Goal: Task Accomplishment & Management: Complete application form

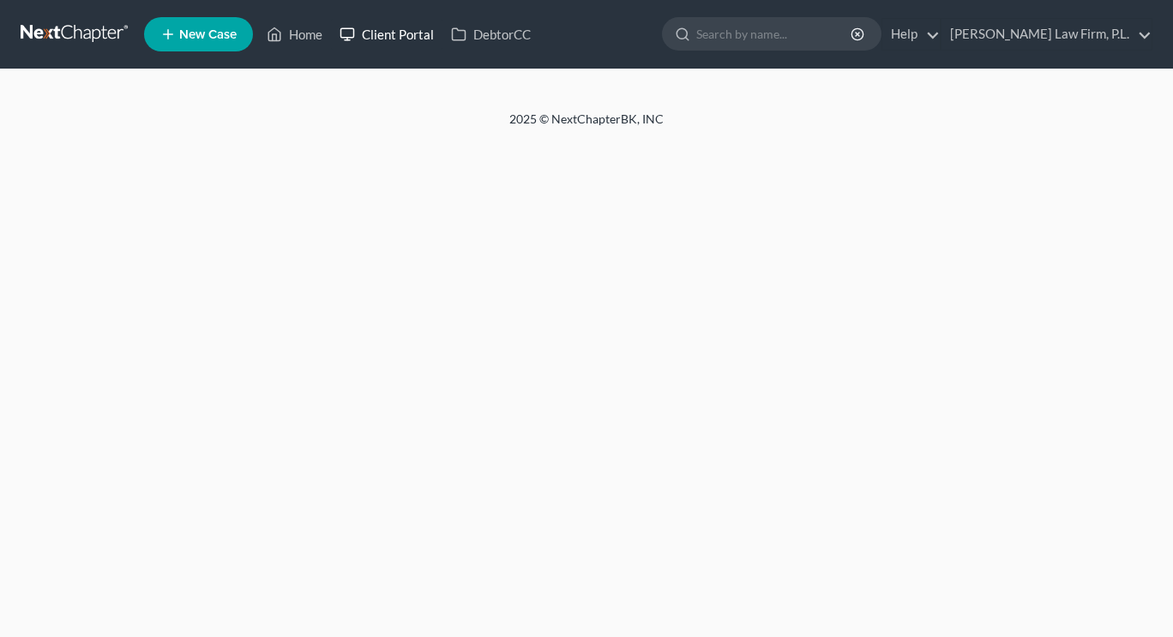
select select "2"
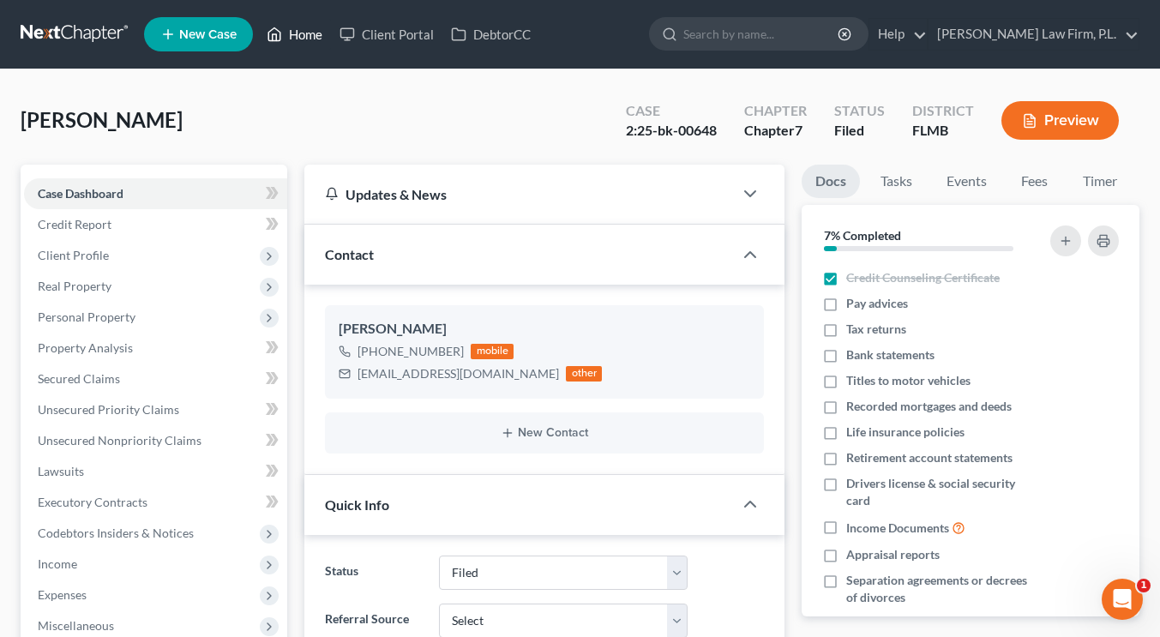
click at [303, 31] on link "Home" at bounding box center [294, 34] width 73 height 31
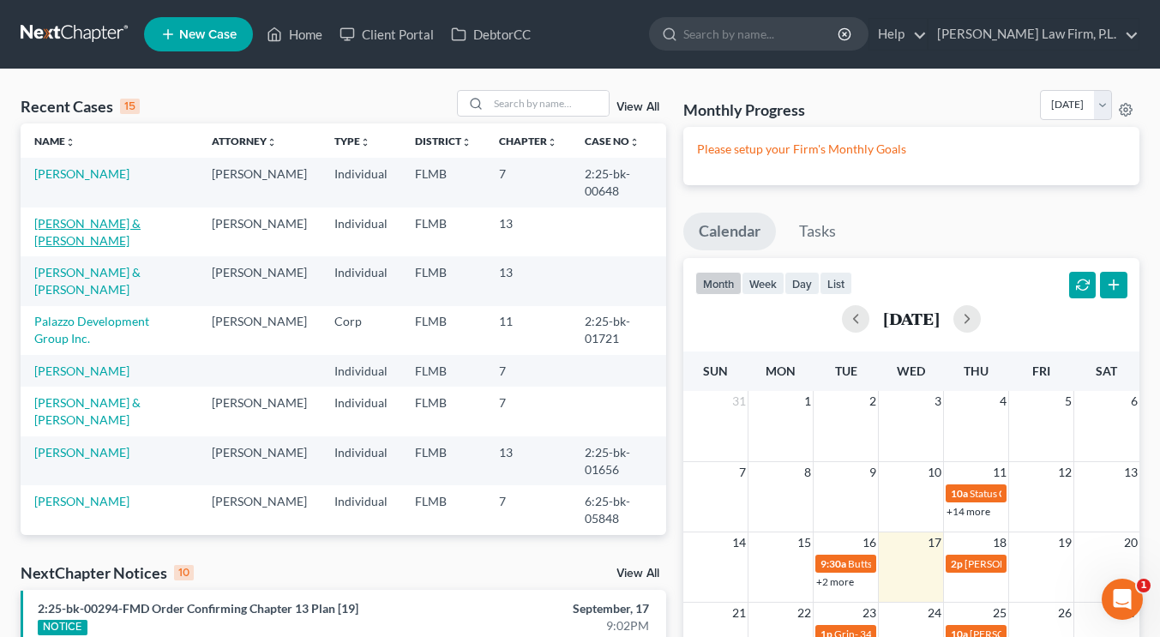
click at [131, 221] on link "[PERSON_NAME] & [PERSON_NAME]" at bounding box center [87, 232] width 106 height 32
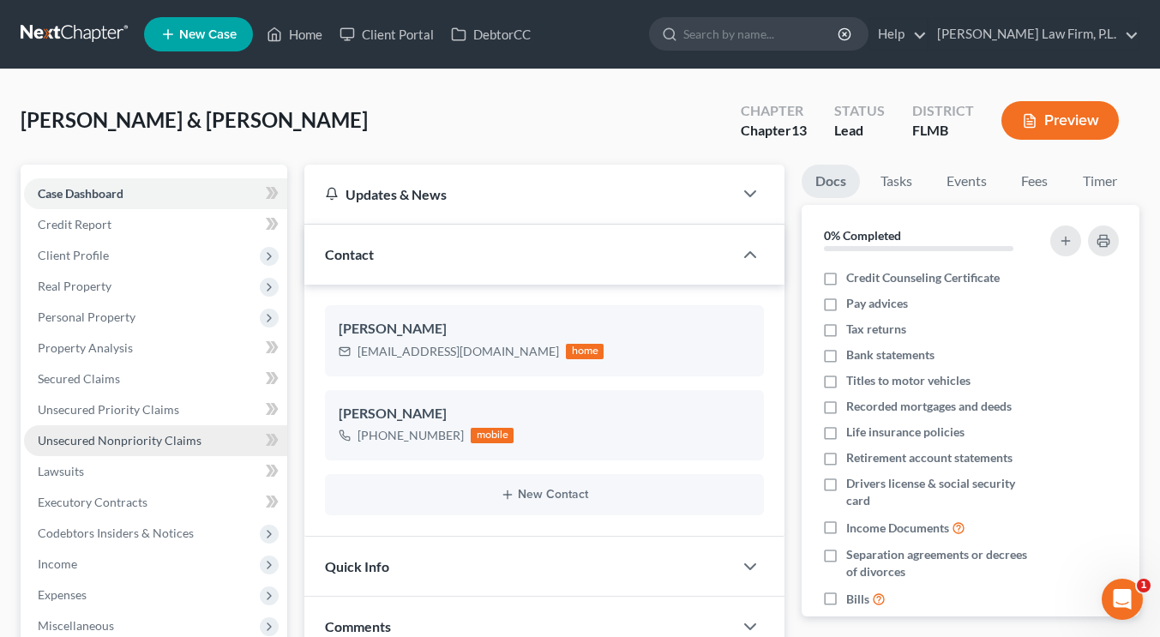
click at [155, 433] on span "Unsecured Nonpriority Claims" at bounding box center [120, 440] width 164 height 15
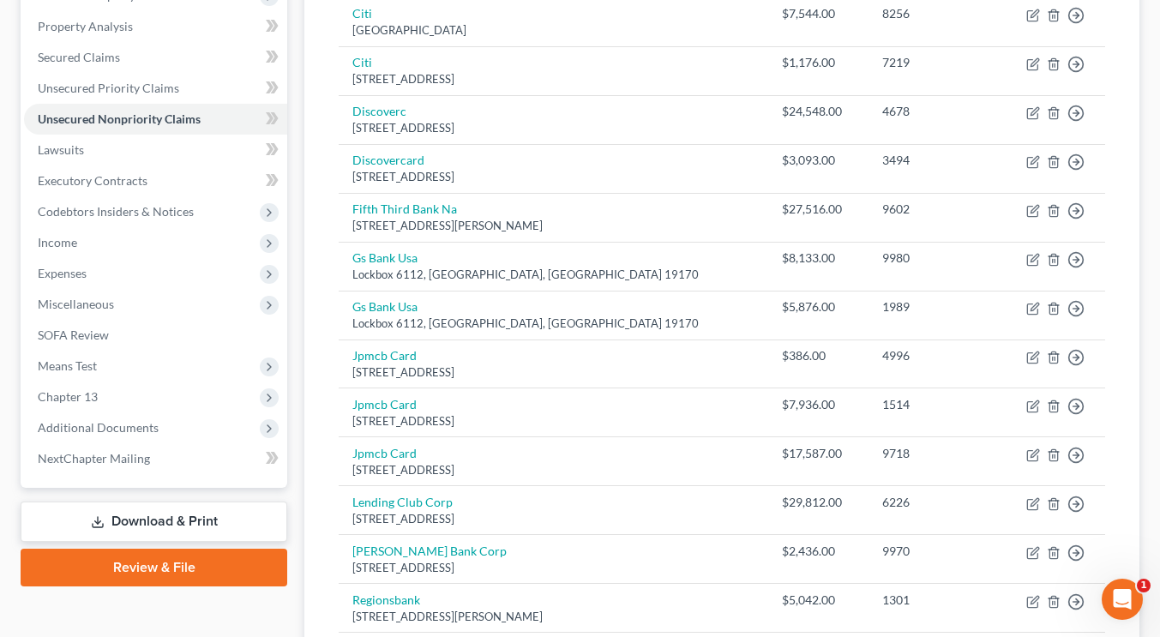
scroll to position [489, 0]
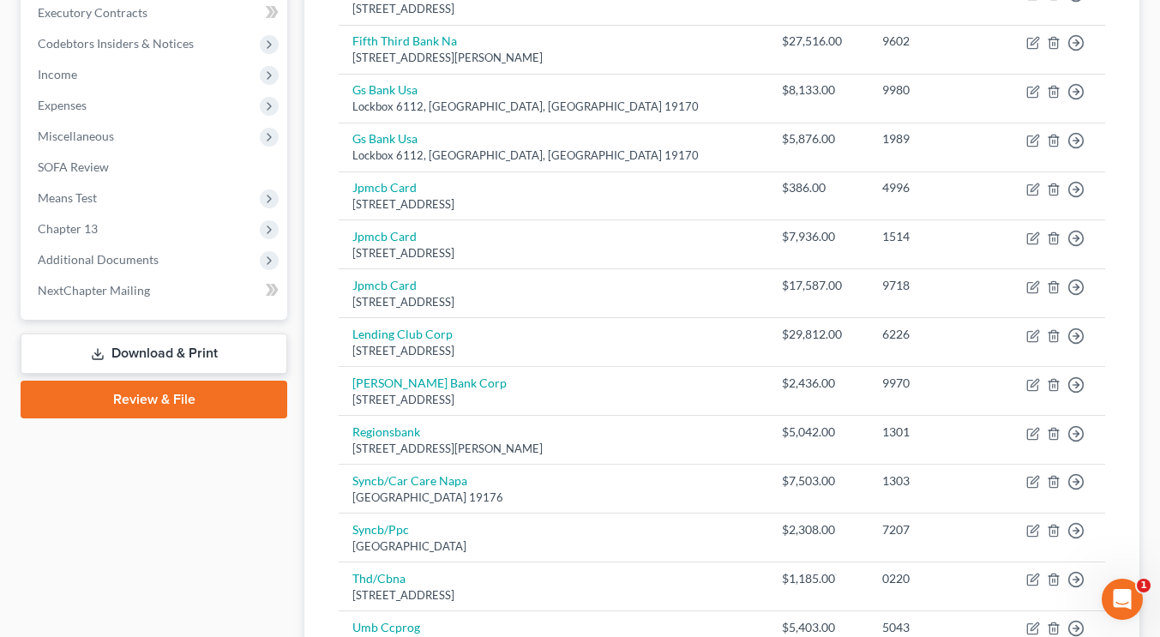
click at [191, 402] on link "Review & File" at bounding box center [154, 400] width 267 height 38
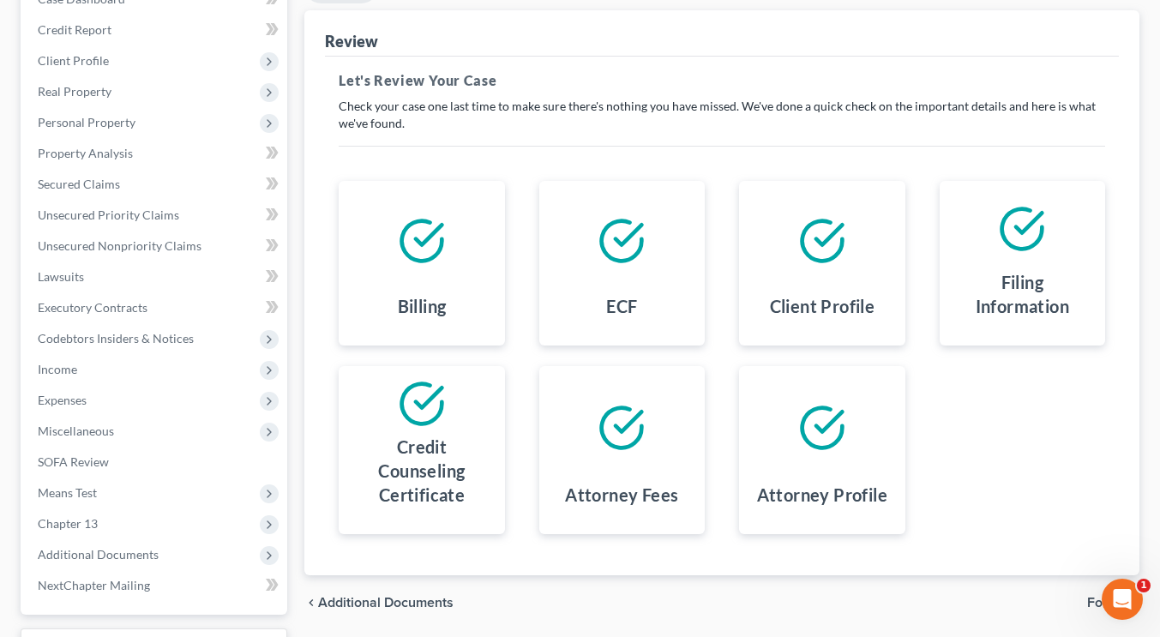
scroll to position [282, 0]
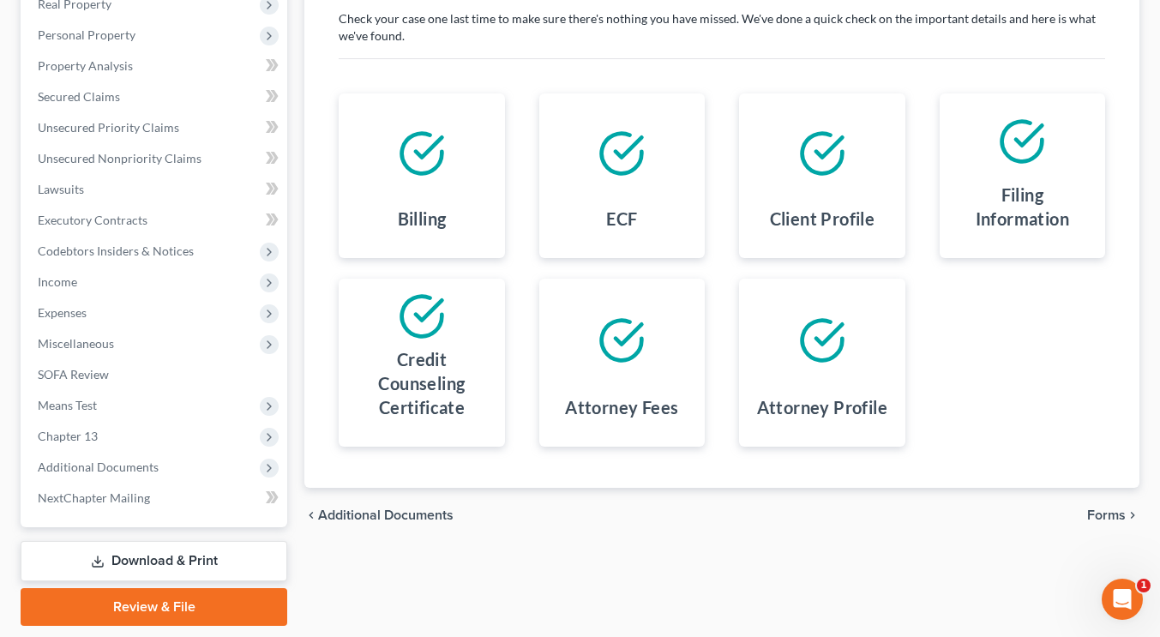
click at [1104, 509] on span "Forms" at bounding box center [1106, 515] width 39 height 14
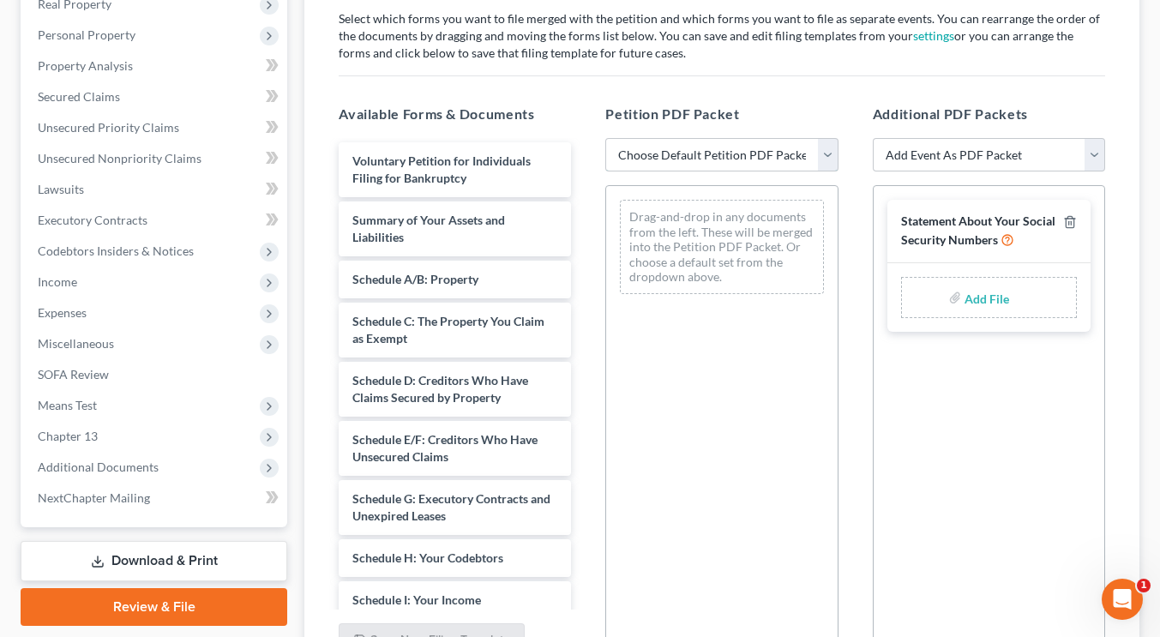
click at [830, 157] on select "Choose Default Petition PDF Packet Complete Bankruptcy Petition (all forms and …" at bounding box center [721, 155] width 232 height 34
select select "1"
click at [605, 138] on select "Choose Default Petition PDF Packet Complete Bankruptcy Petition (all forms and …" at bounding box center [721, 155] width 232 height 34
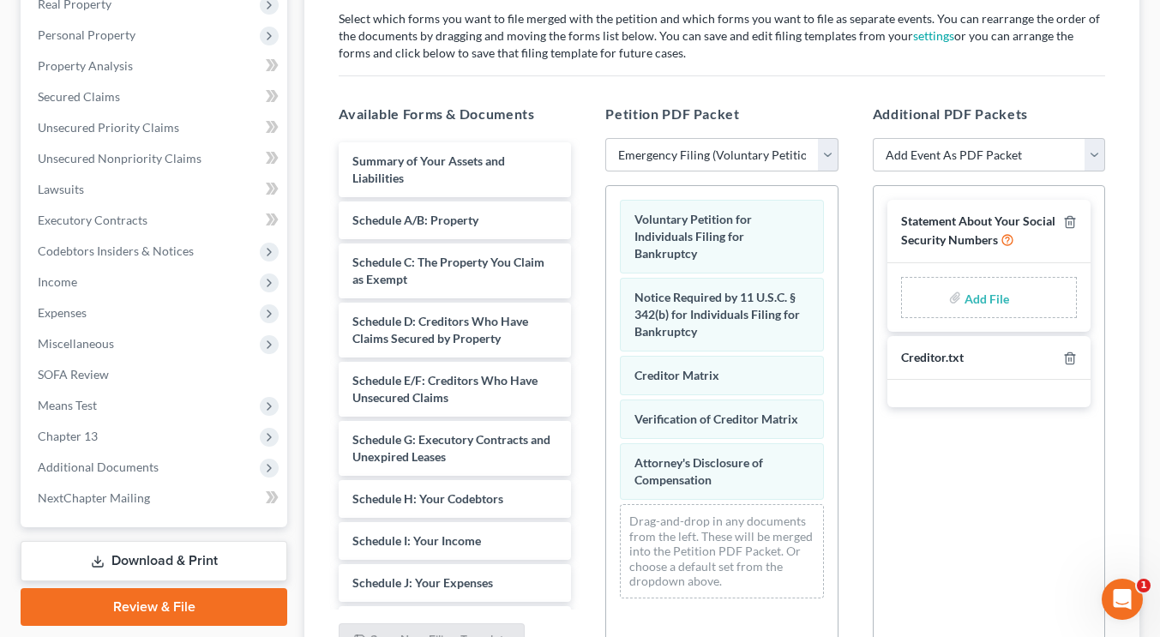
click at [963, 300] on div "Add File" at bounding box center [989, 297] width 176 height 41
click at [972, 297] on input "file" at bounding box center [984, 297] width 41 height 31
type input "C:\fakepath\[PERSON_NAME] - Statement of SS.pdf"
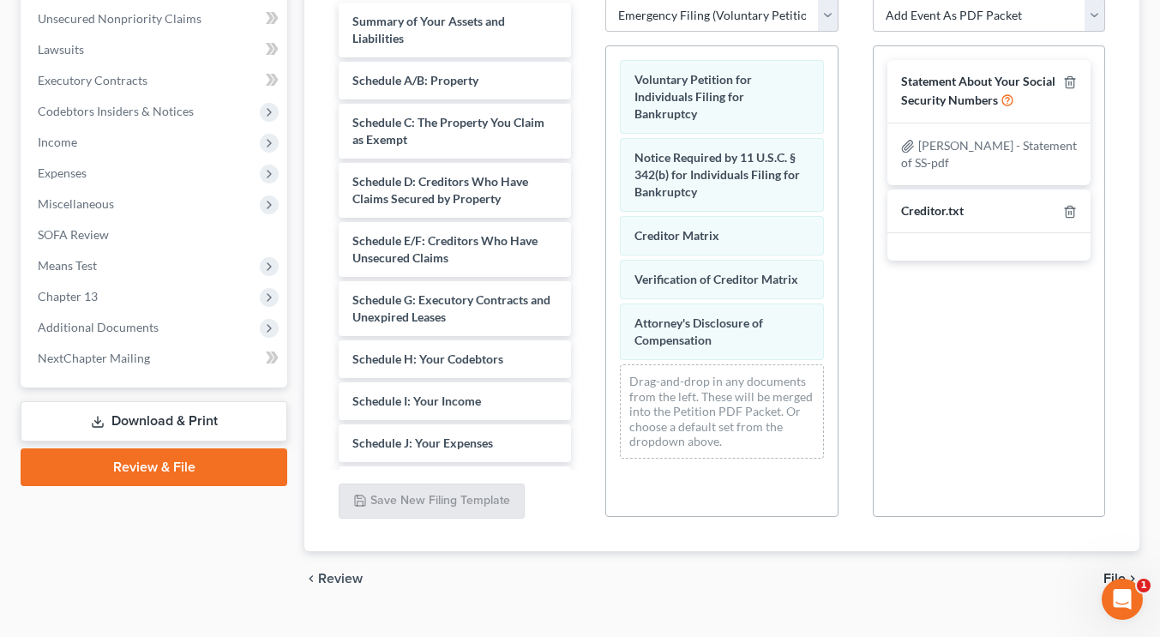
scroll to position [455, 0]
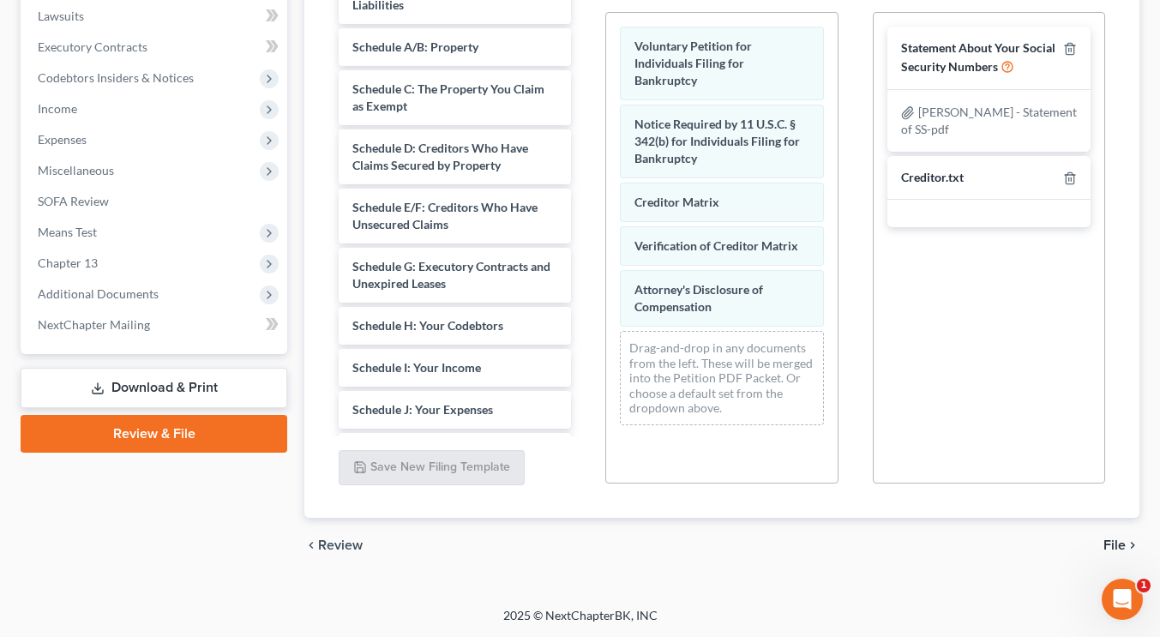
click at [1111, 541] on span "File" at bounding box center [1114, 545] width 22 height 14
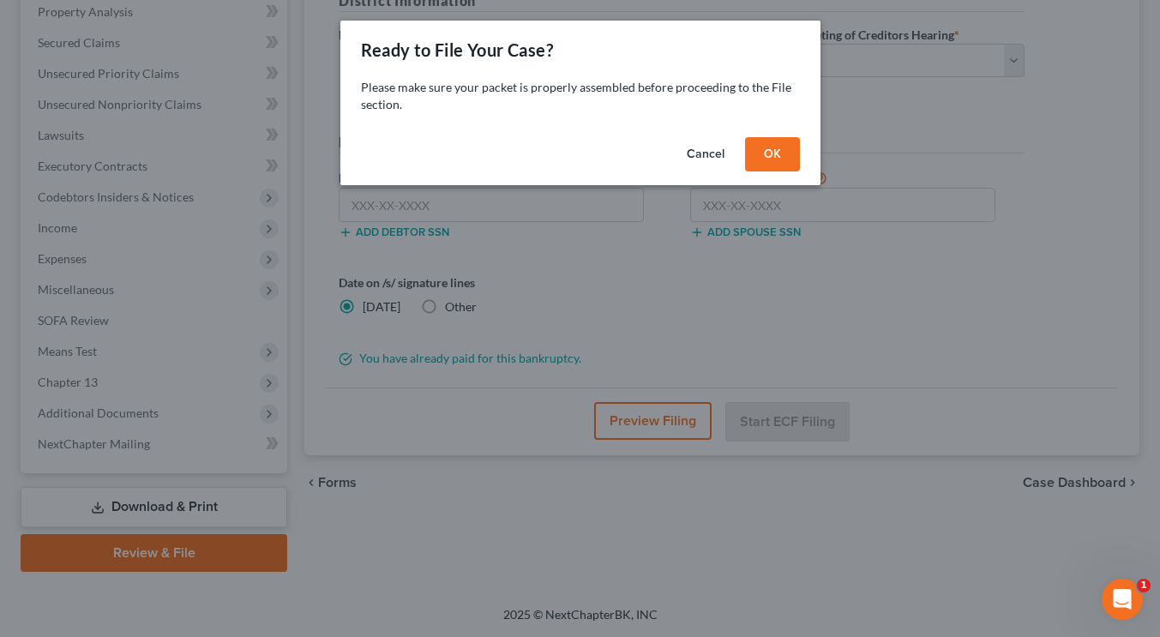
scroll to position [334, 0]
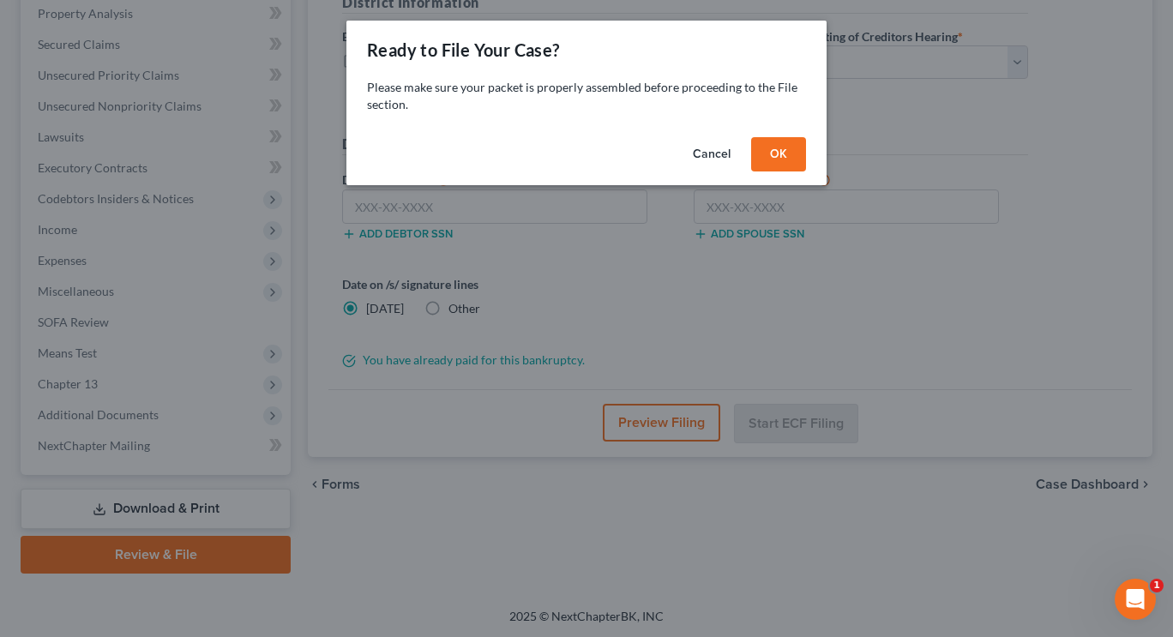
click at [782, 155] on button "OK" at bounding box center [778, 154] width 55 height 34
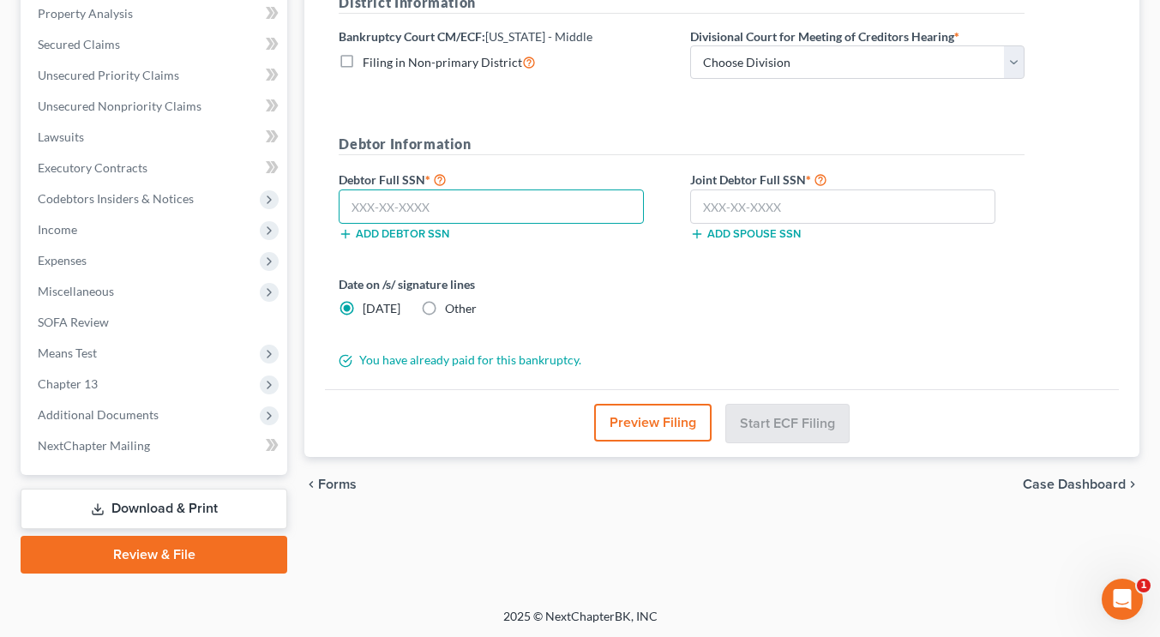
click at [567, 208] on input "text" at bounding box center [491, 206] width 305 height 34
type input "266-61-3681"
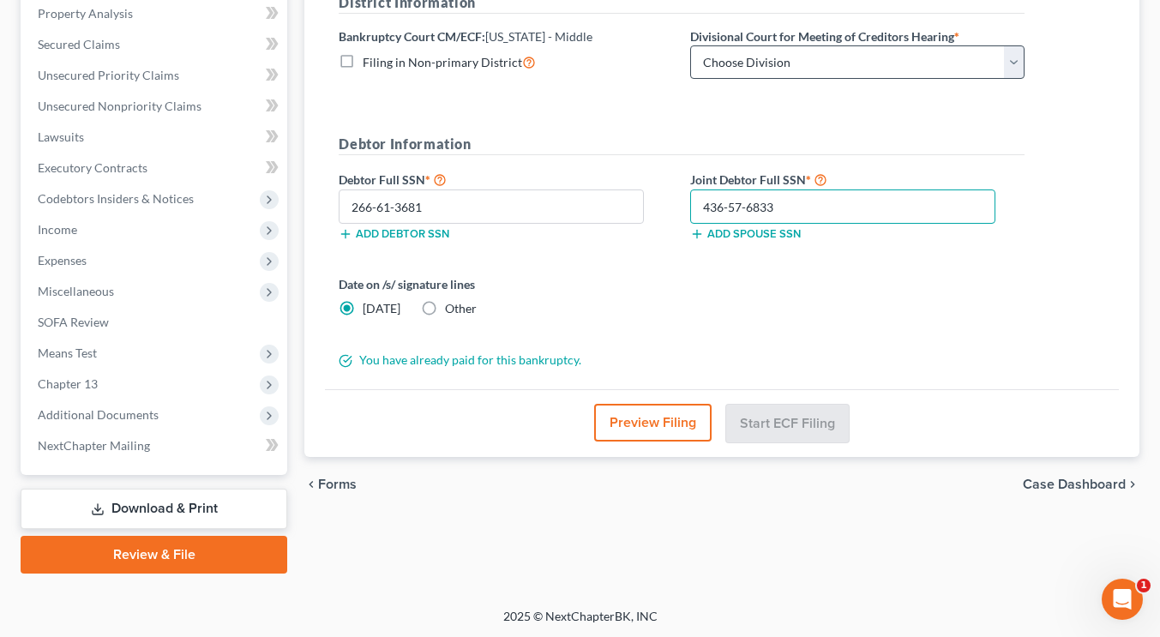
type input "436-57-6833"
click at [765, 51] on select "Choose Division [GEOGRAPHIC_DATA][PERSON_NAME] [GEOGRAPHIC_DATA] [GEOGRAPHIC_DA…" at bounding box center [857, 62] width 334 height 34
select select "0"
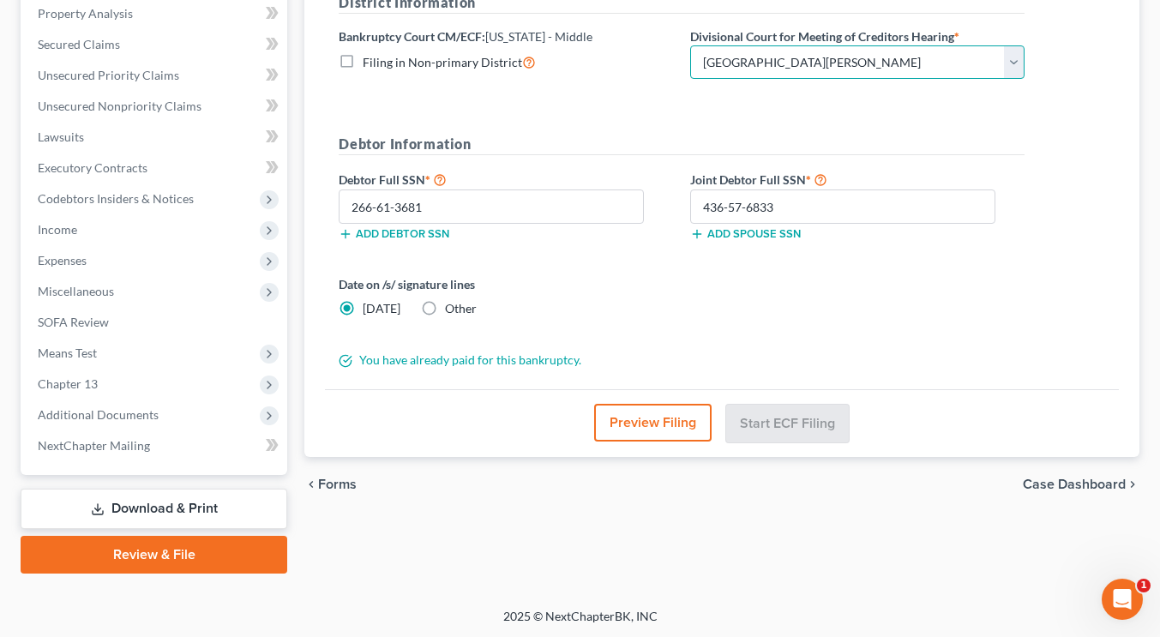
click at [690, 45] on select "Choose Division [GEOGRAPHIC_DATA][PERSON_NAME] [GEOGRAPHIC_DATA] [GEOGRAPHIC_DA…" at bounding box center [857, 62] width 334 height 34
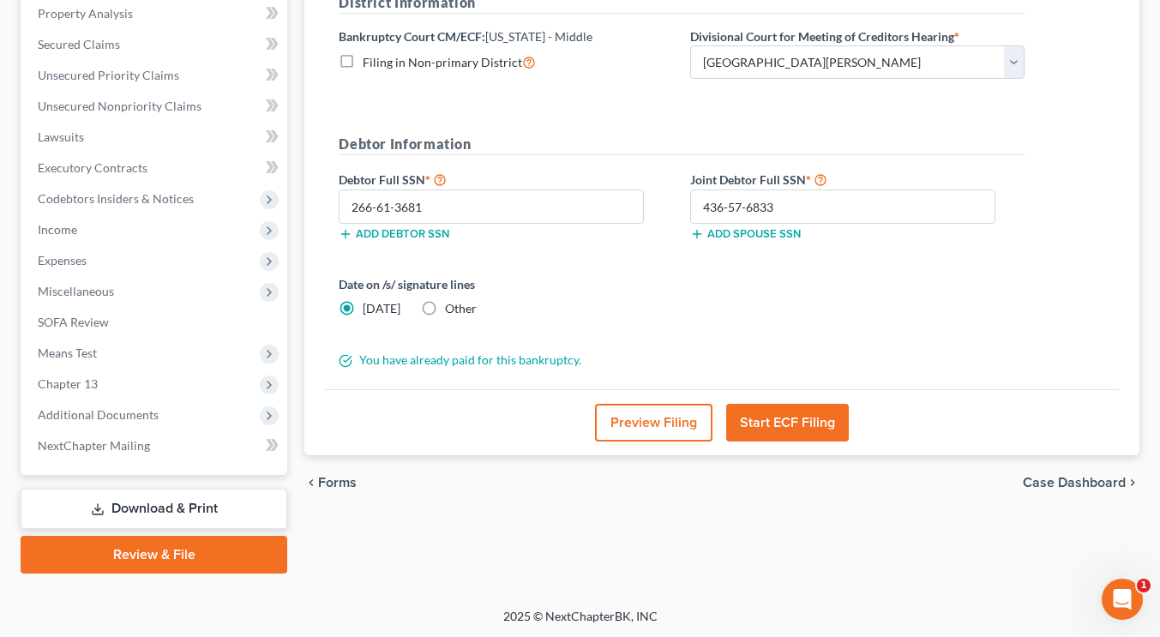
click at [778, 417] on button "Start ECF Filing" at bounding box center [787, 423] width 123 height 38
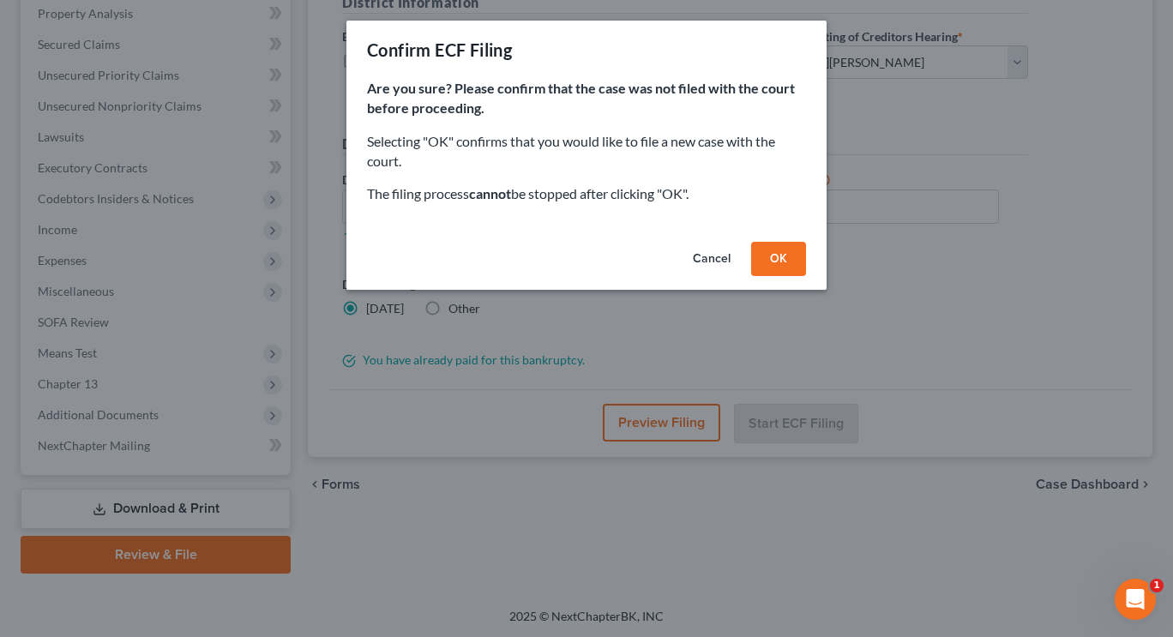
click at [785, 258] on button "OK" at bounding box center [778, 259] width 55 height 34
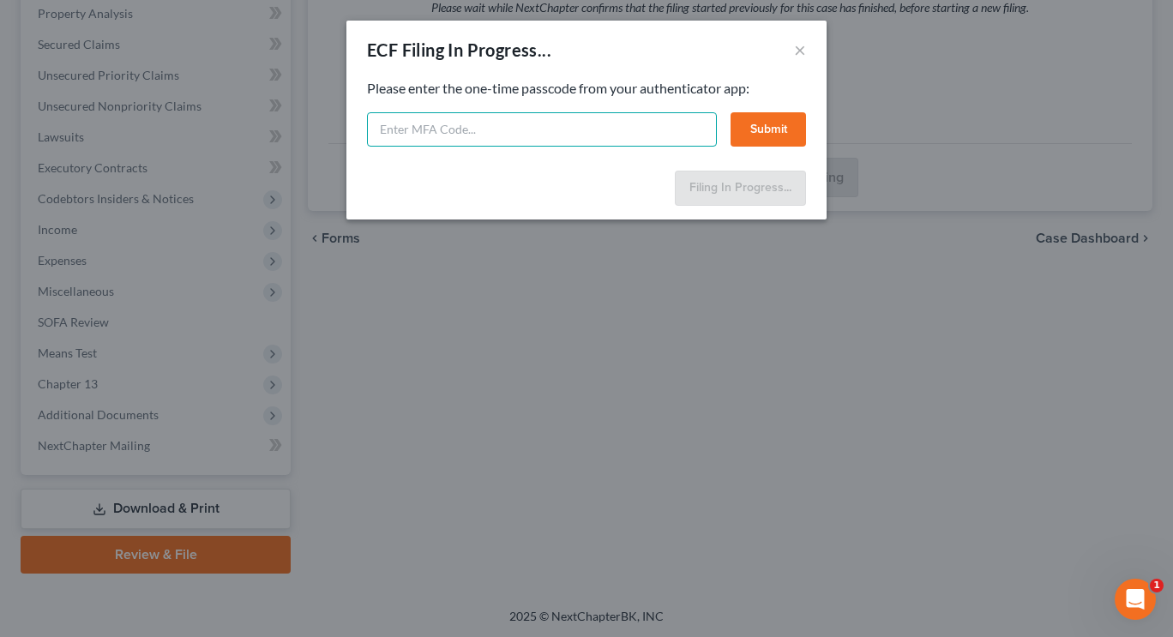
click at [488, 135] on input "text" at bounding box center [542, 129] width 350 height 34
paste input "q1hc-ir3t-ycmu-51yz"
type input "q1hc-ir3t-ycmu-51yz"
click at [762, 134] on button "Submit" at bounding box center [767, 129] width 75 height 34
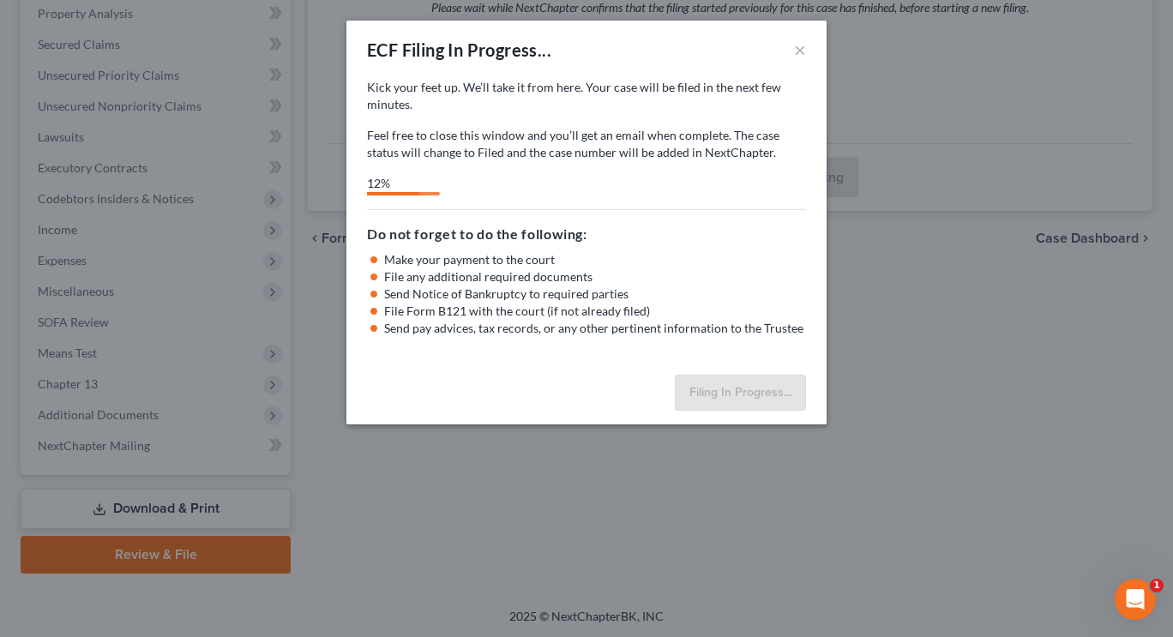
select select "0"
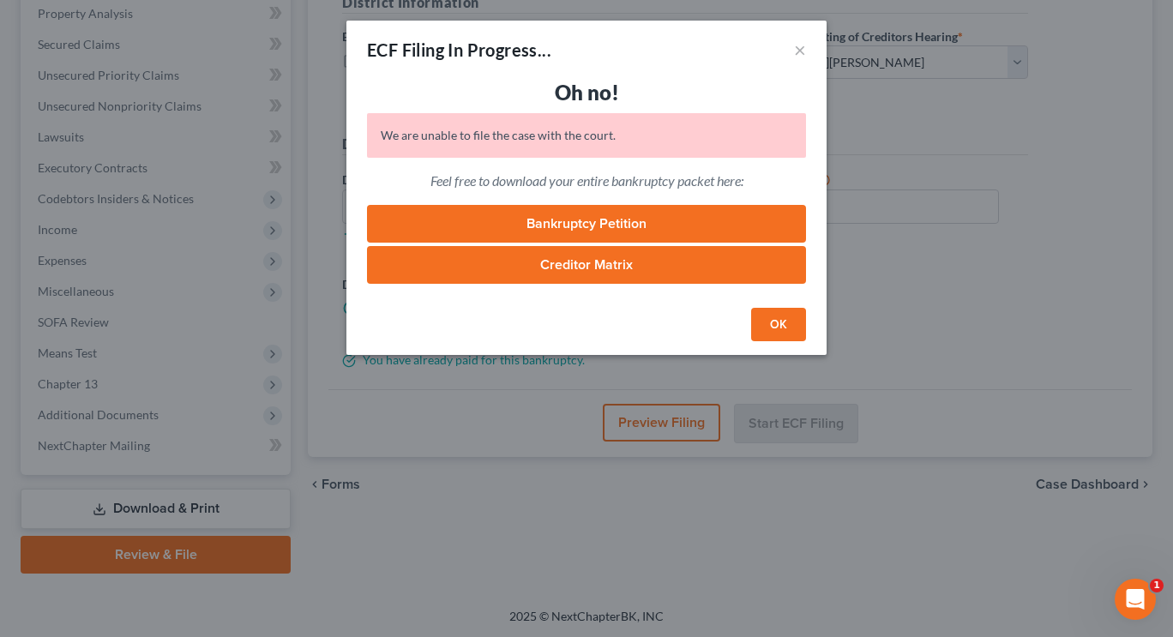
click at [777, 325] on button "OK" at bounding box center [778, 325] width 55 height 34
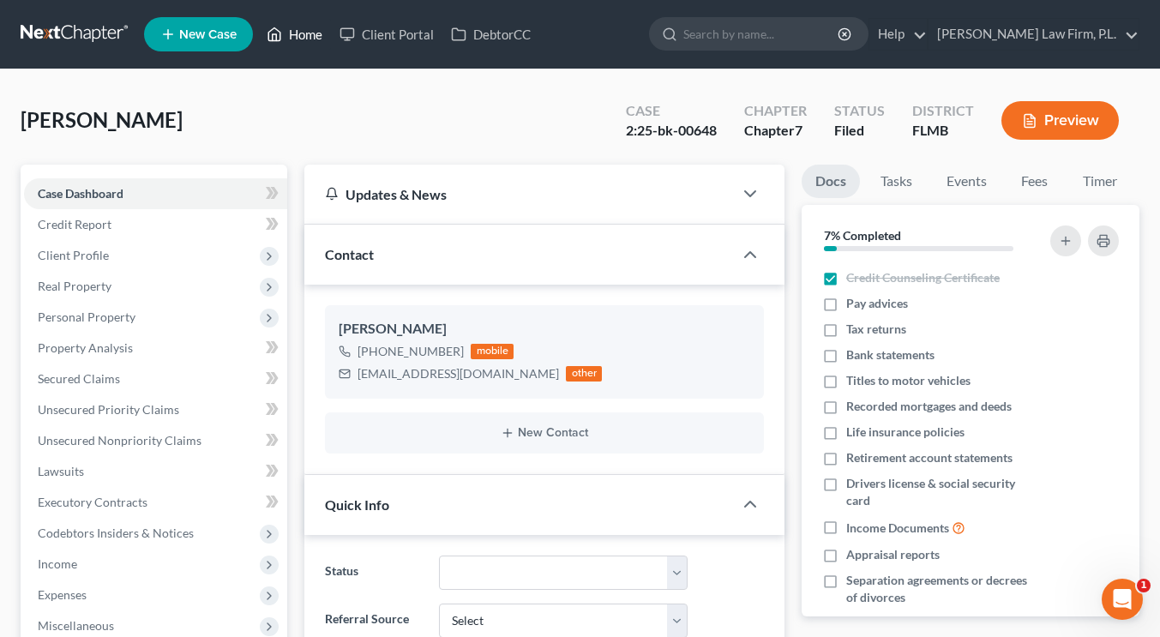
click at [298, 39] on link "Home" at bounding box center [294, 34] width 73 height 31
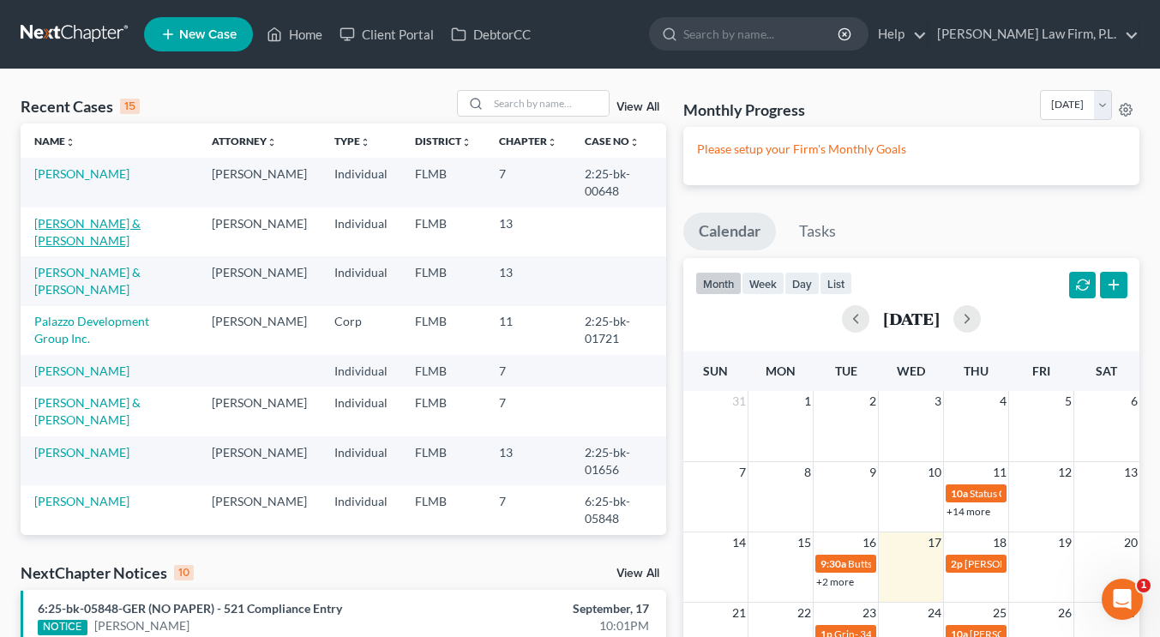
click at [137, 225] on link "[PERSON_NAME] & [PERSON_NAME]" at bounding box center [87, 232] width 106 height 32
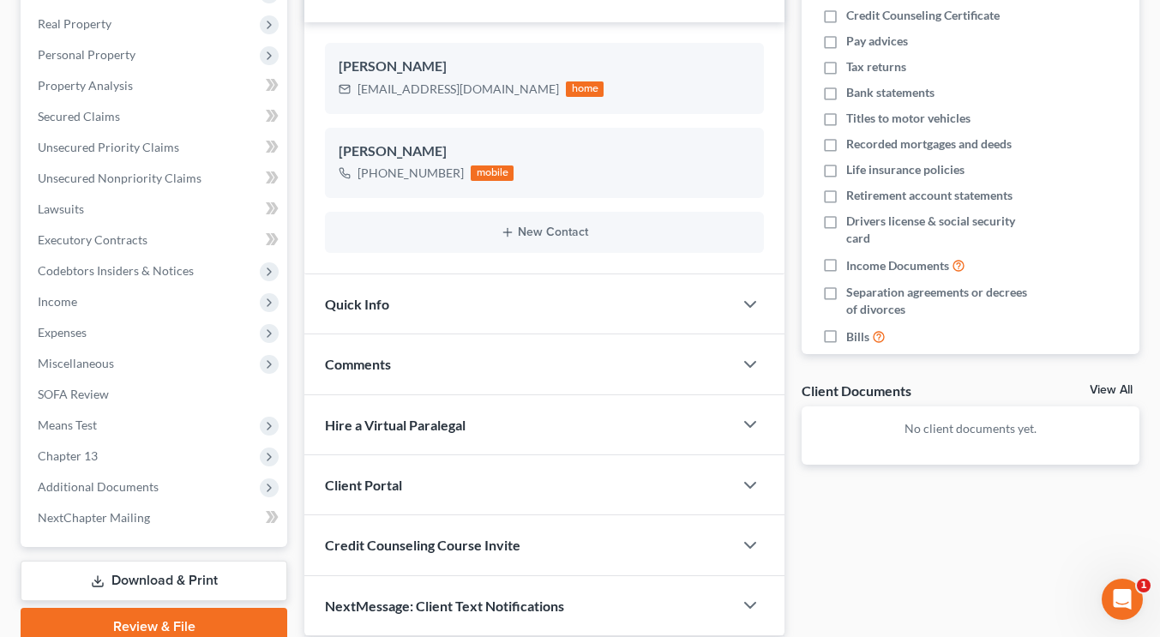
scroll to position [250, 0]
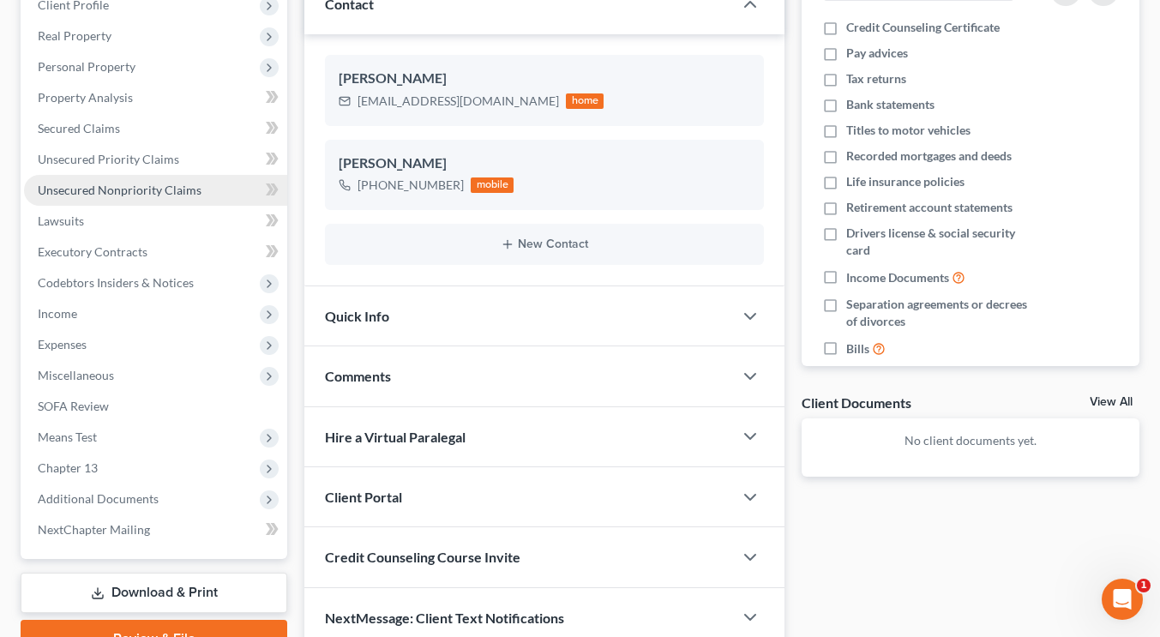
click at [135, 196] on link "Unsecured Nonpriority Claims" at bounding box center [155, 190] width 263 height 31
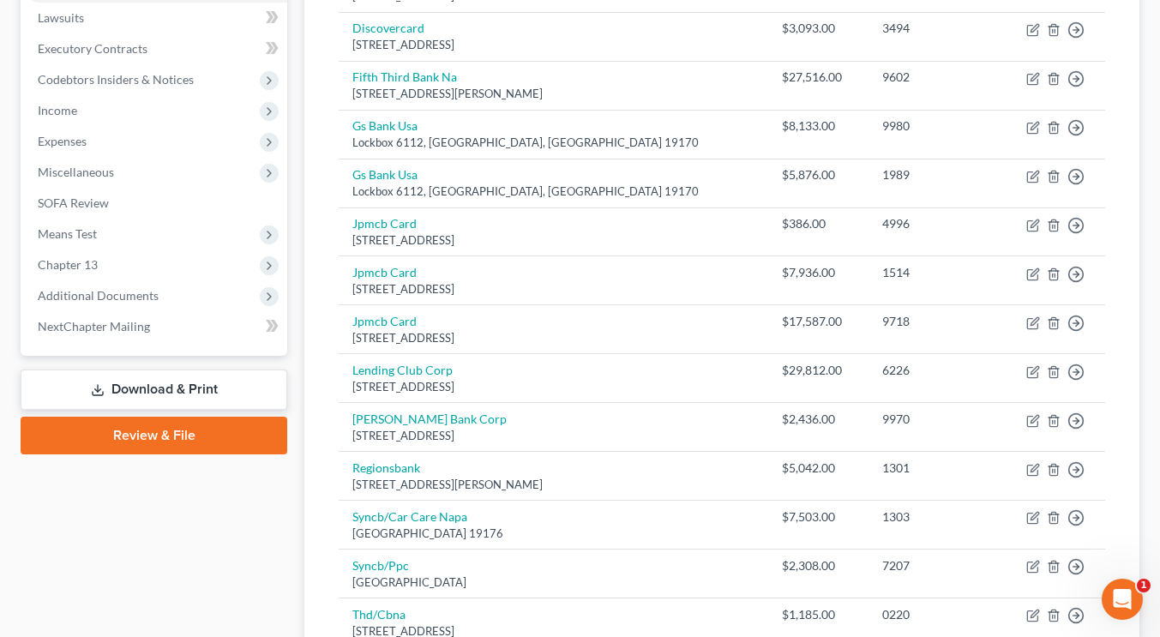
scroll to position [458, 0]
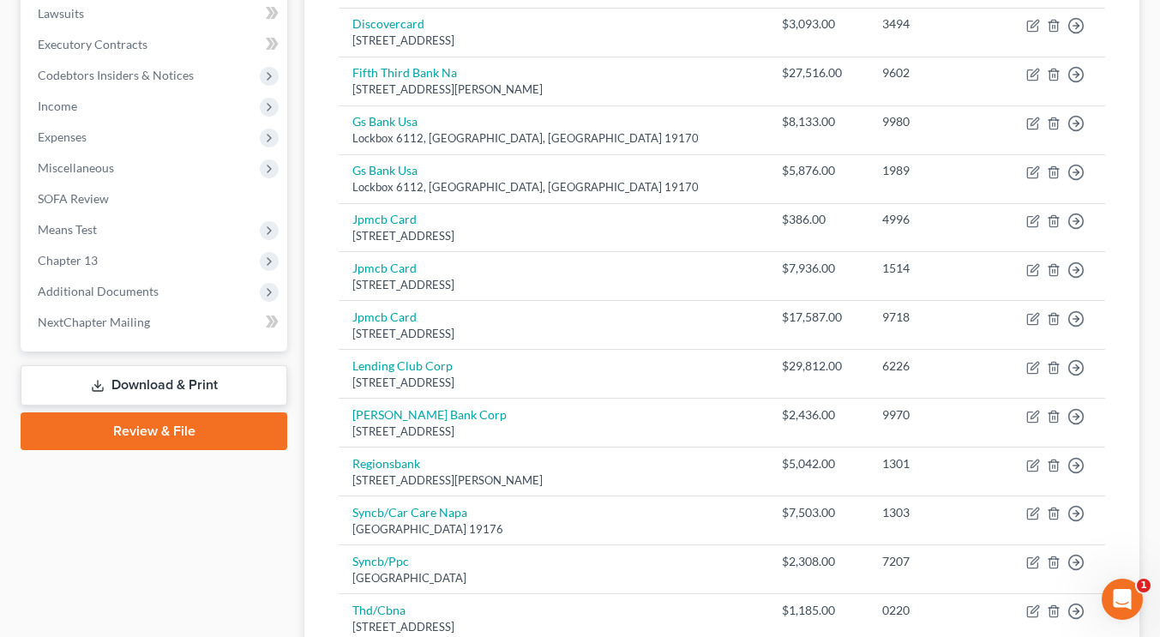
click at [170, 428] on link "Review & File" at bounding box center [154, 431] width 267 height 38
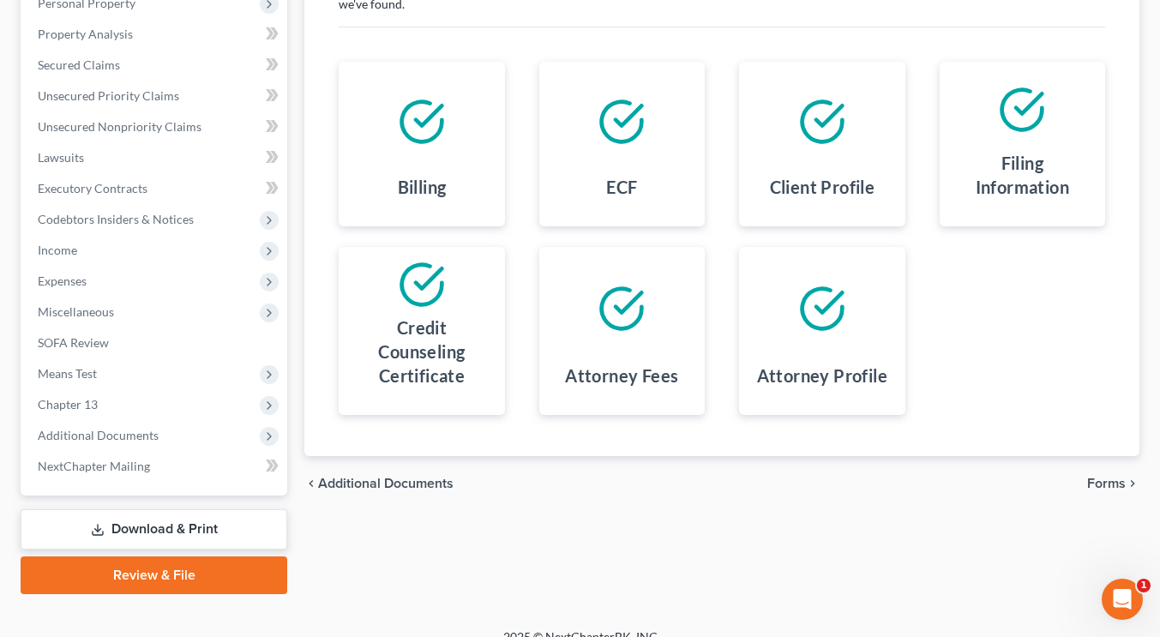
scroll to position [334, 0]
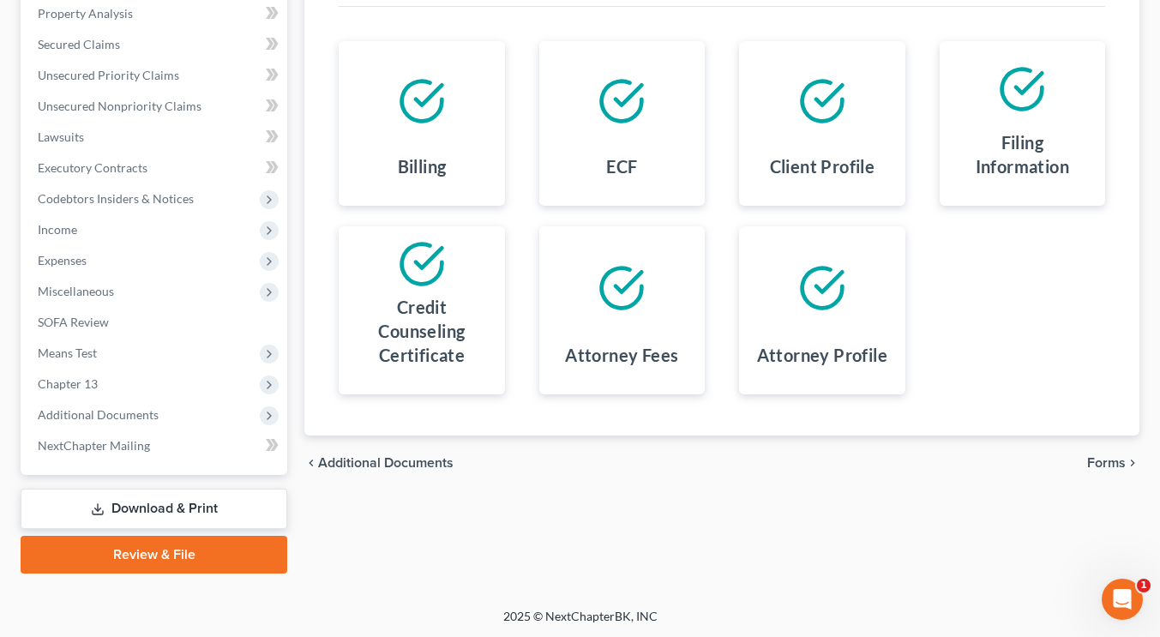
click at [1102, 466] on span "Forms" at bounding box center [1106, 463] width 39 height 14
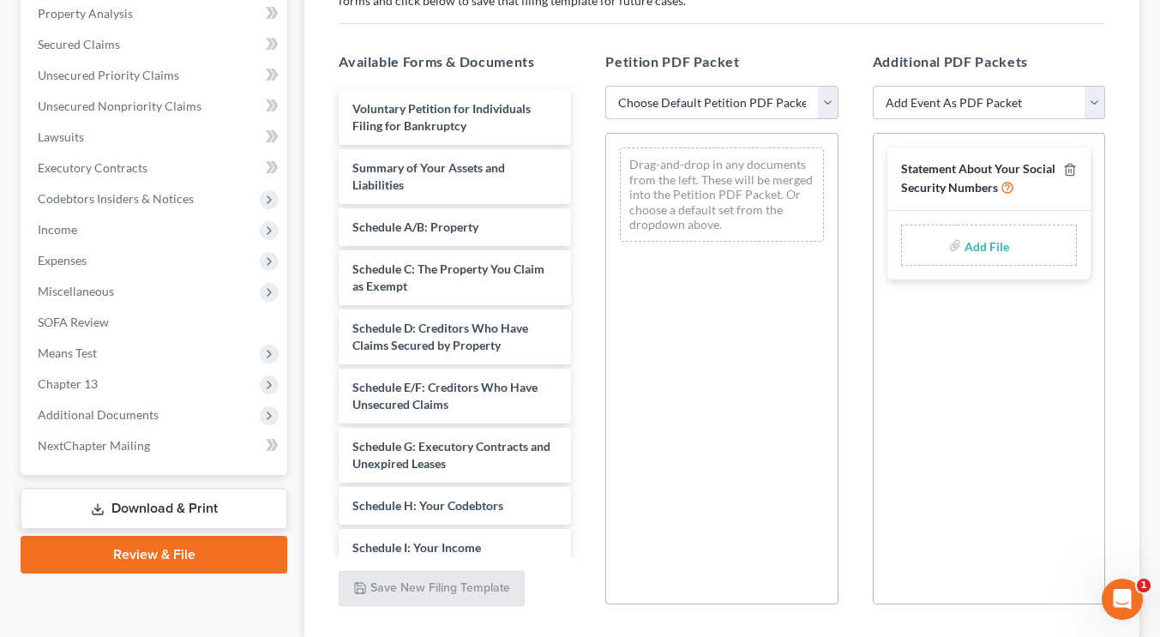
click at [823, 95] on select "Choose Default Petition PDF Packet Complete Bankruptcy Petition (all forms and …" at bounding box center [721, 103] width 232 height 34
select select "1"
click at [605, 86] on select "Choose Default Petition PDF Packet Complete Bankruptcy Petition (all forms and …" at bounding box center [721, 103] width 232 height 34
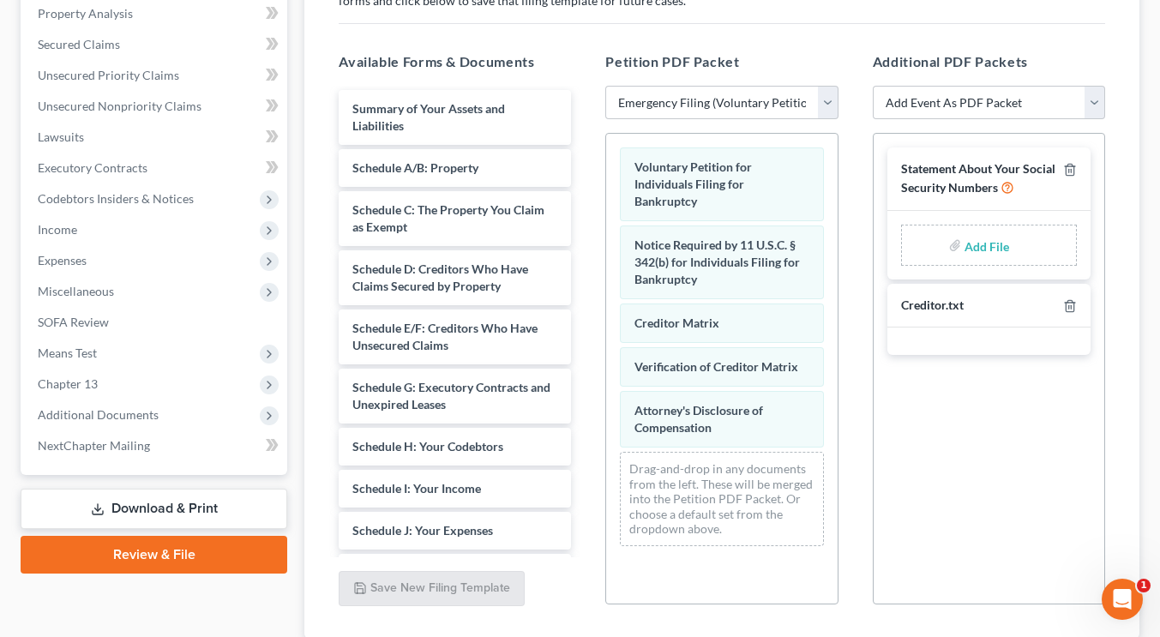
click at [964, 252] on label "Add File" at bounding box center [988, 247] width 48 height 31
click at [969, 243] on input "file" at bounding box center [984, 245] width 41 height 31
type input "C:\fakepath\[PERSON_NAME] - Statement of SS.pdf"
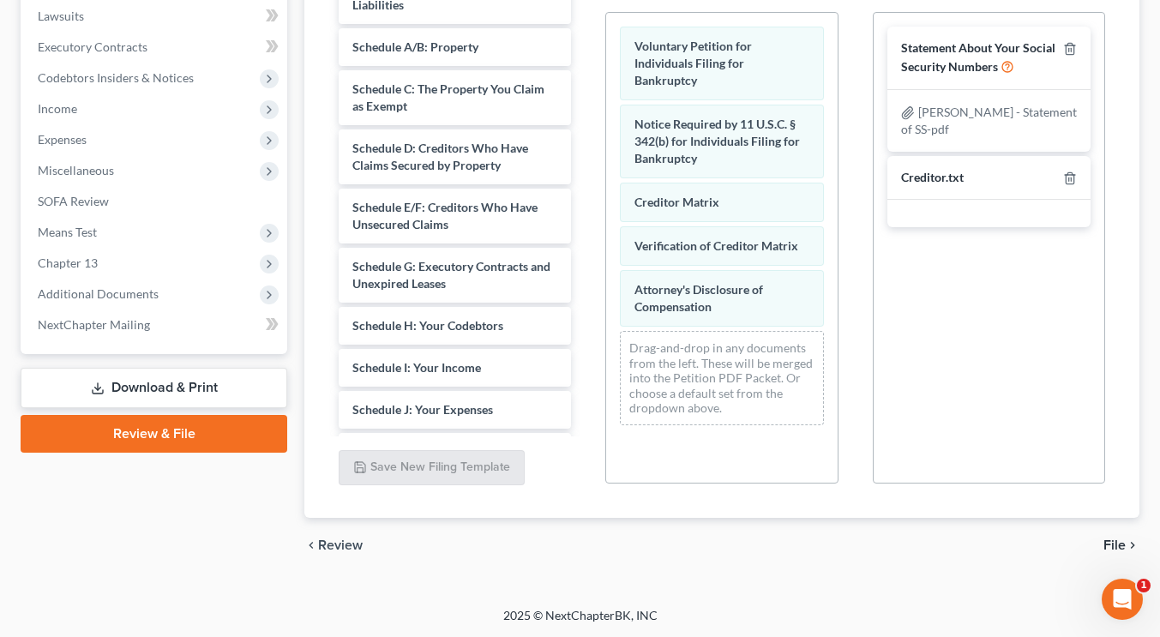
click at [1121, 541] on span "File" at bounding box center [1114, 545] width 22 height 14
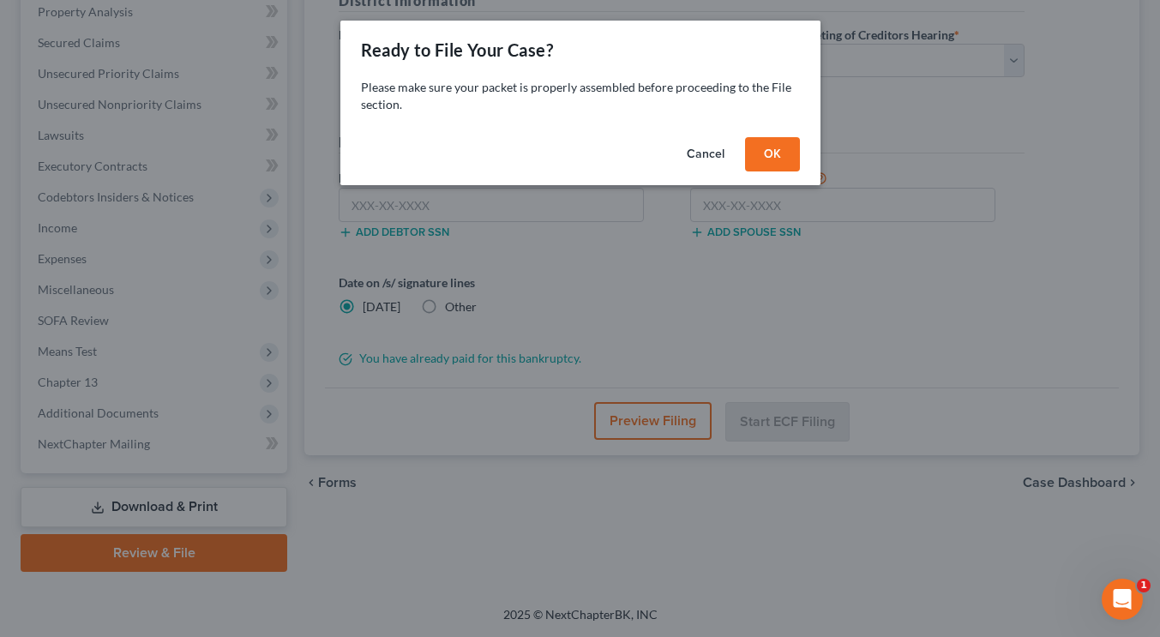
scroll to position [334, 0]
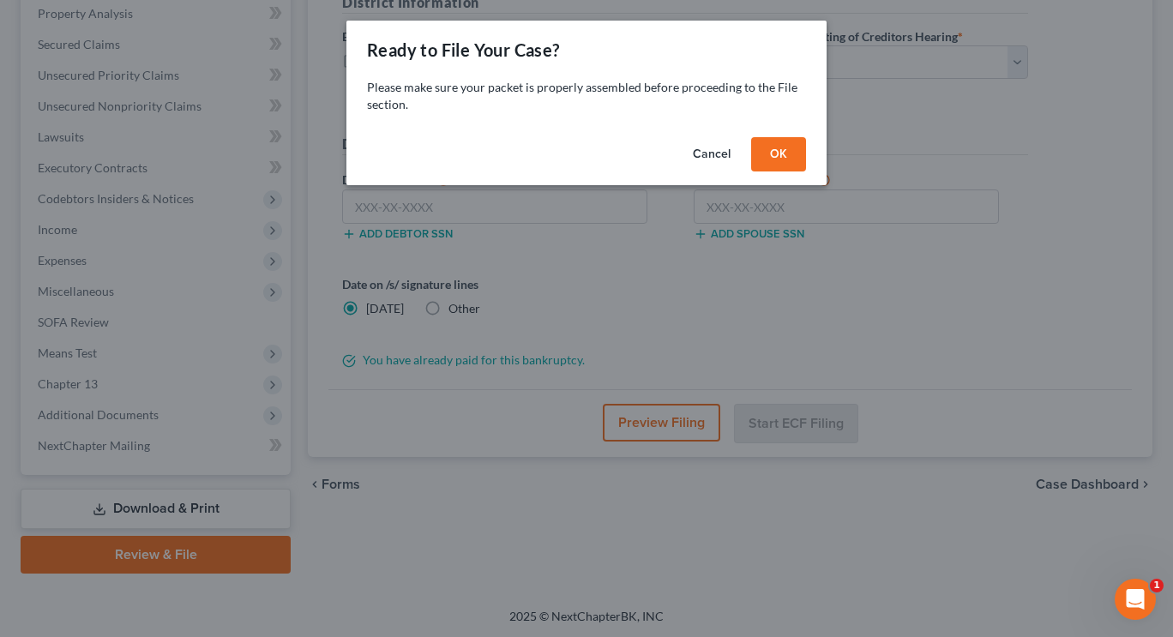
click at [773, 154] on button "OK" at bounding box center [778, 154] width 55 height 34
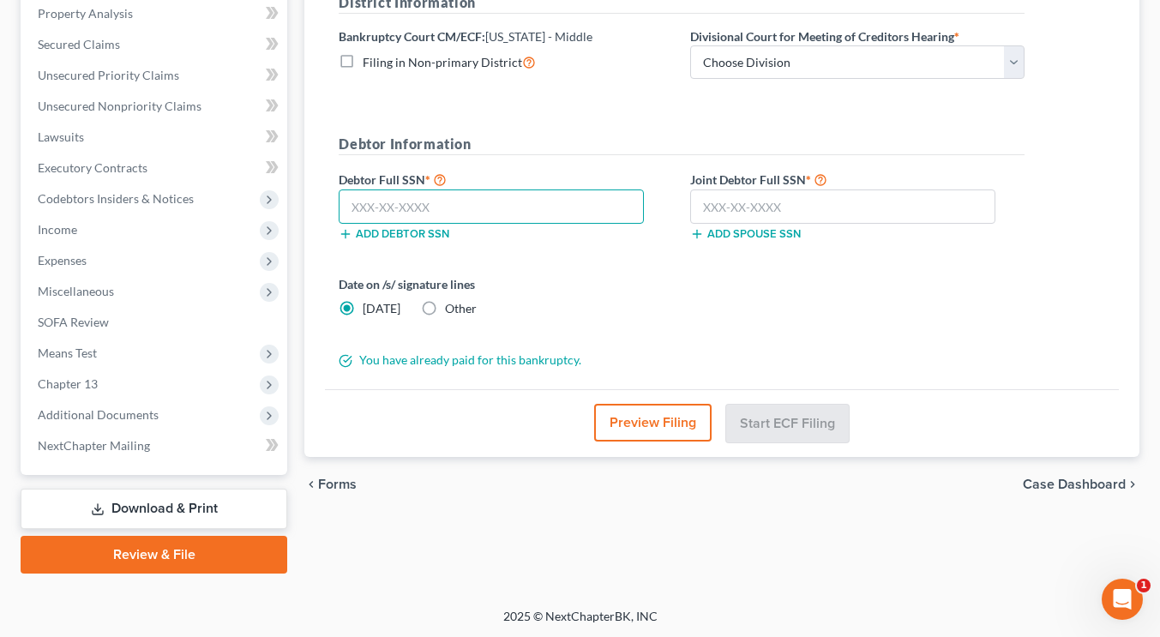
click at [400, 205] on input "text" at bounding box center [491, 206] width 305 height 34
type input "266-61-3681"
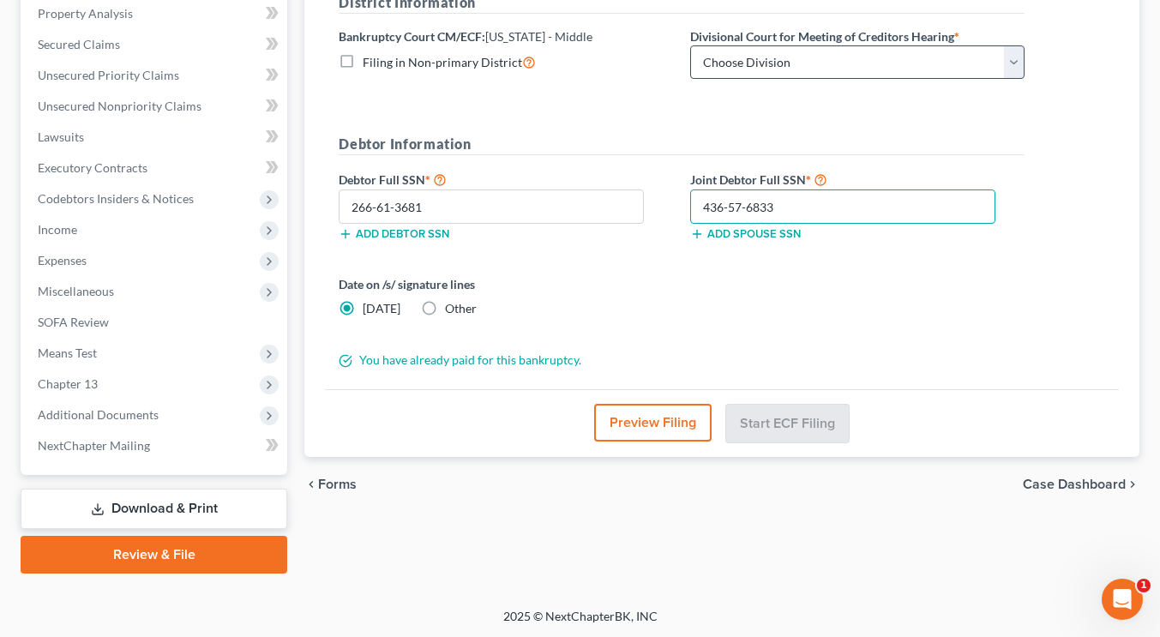
type input "436-57-6833"
click at [731, 67] on select "Choose Division [GEOGRAPHIC_DATA][PERSON_NAME] [GEOGRAPHIC_DATA] [GEOGRAPHIC_DA…" at bounding box center [857, 62] width 334 height 34
select select "0"
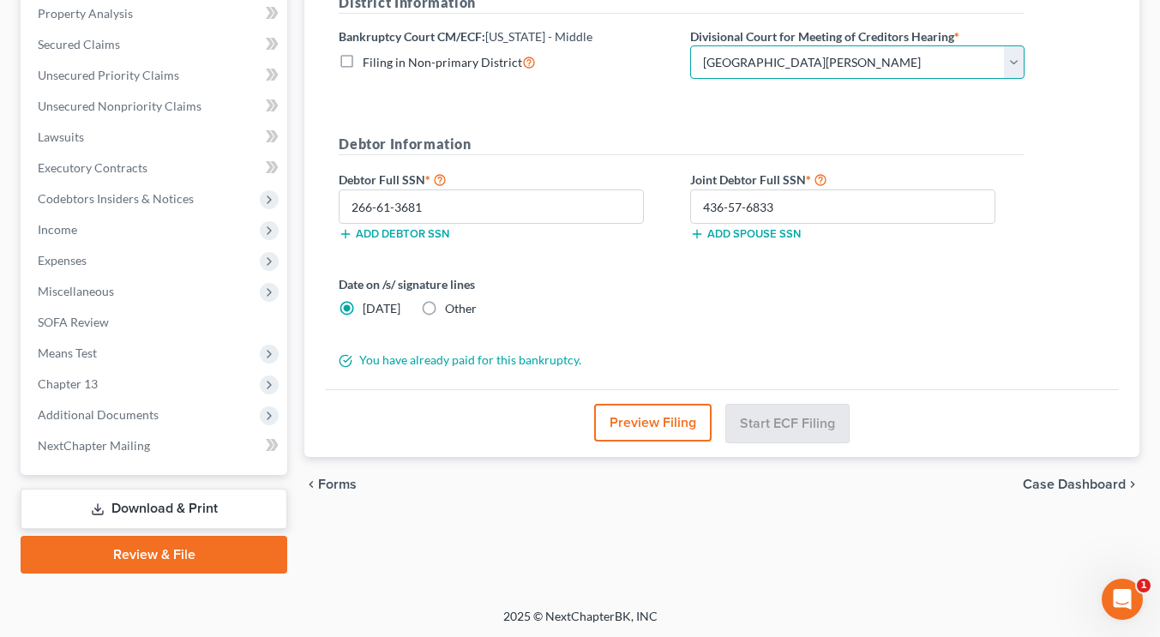
click at [690, 45] on select "Choose Division [GEOGRAPHIC_DATA][PERSON_NAME] [GEOGRAPHIC_DATA] [GEOGRAPHIC_DA…" at bounding box center [857, 62] width 334 height 34
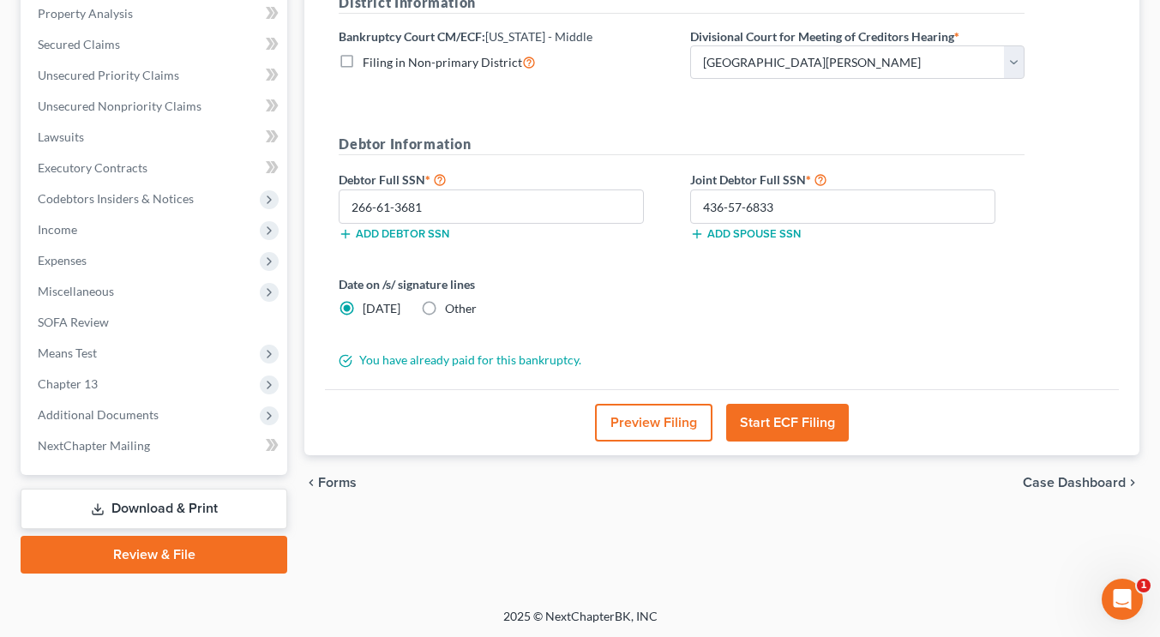
click at [781, 423] on button "Start ECF Filing" at bounding box center [787, 423] width 123 height 38
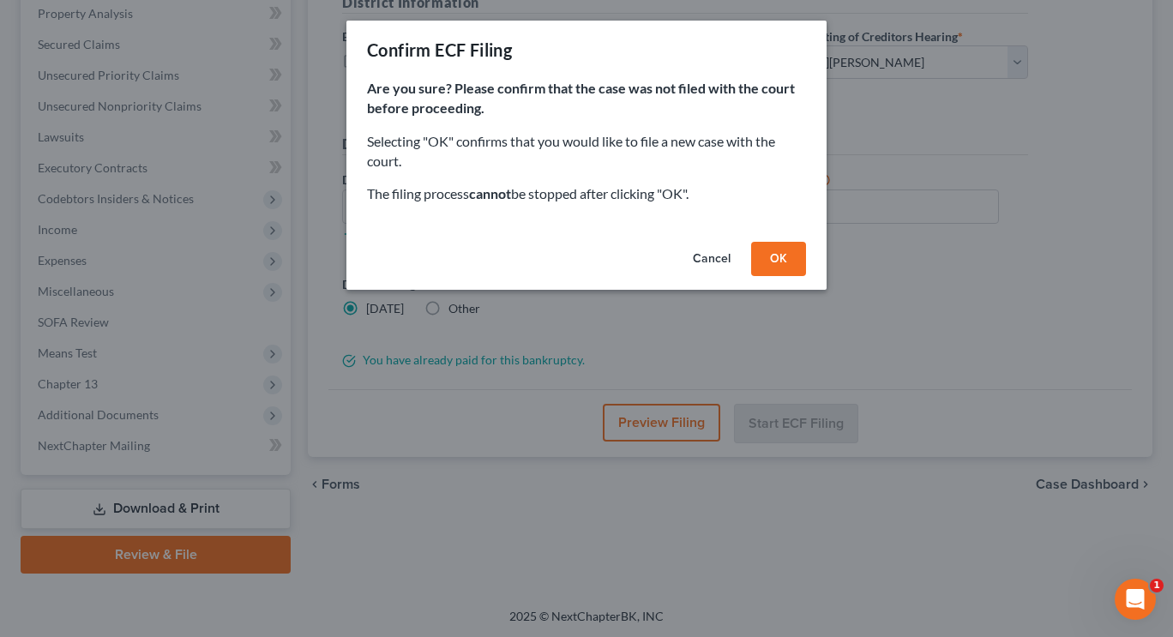
click at [777, 261] on button "OK" at bounding box center [778, 259] width 55 height 34
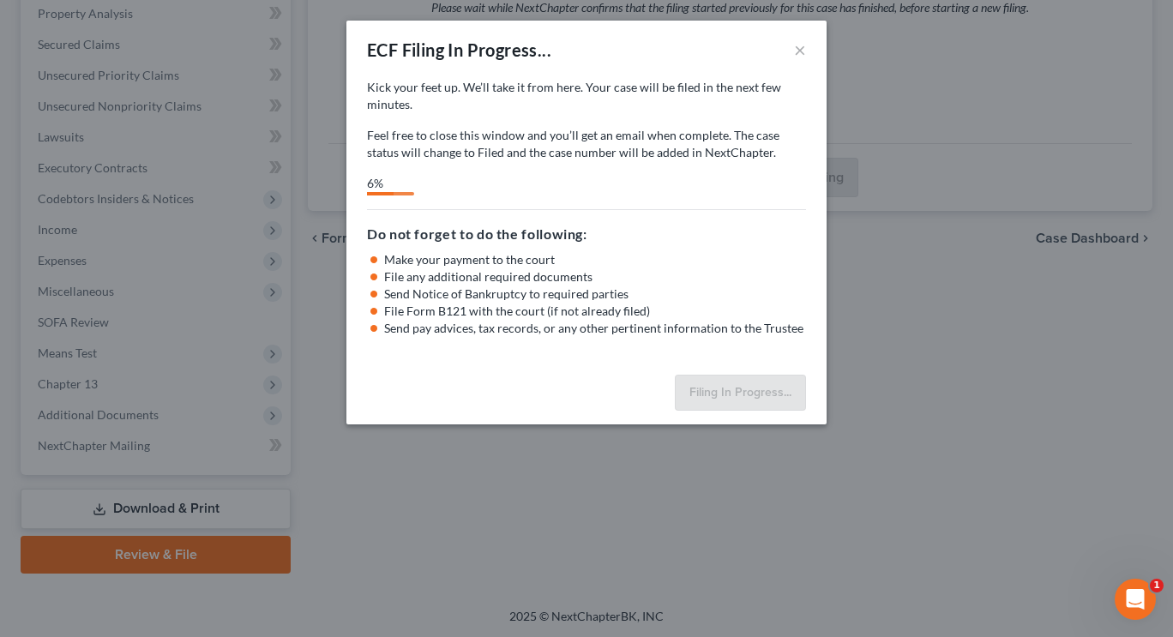
select select "0"
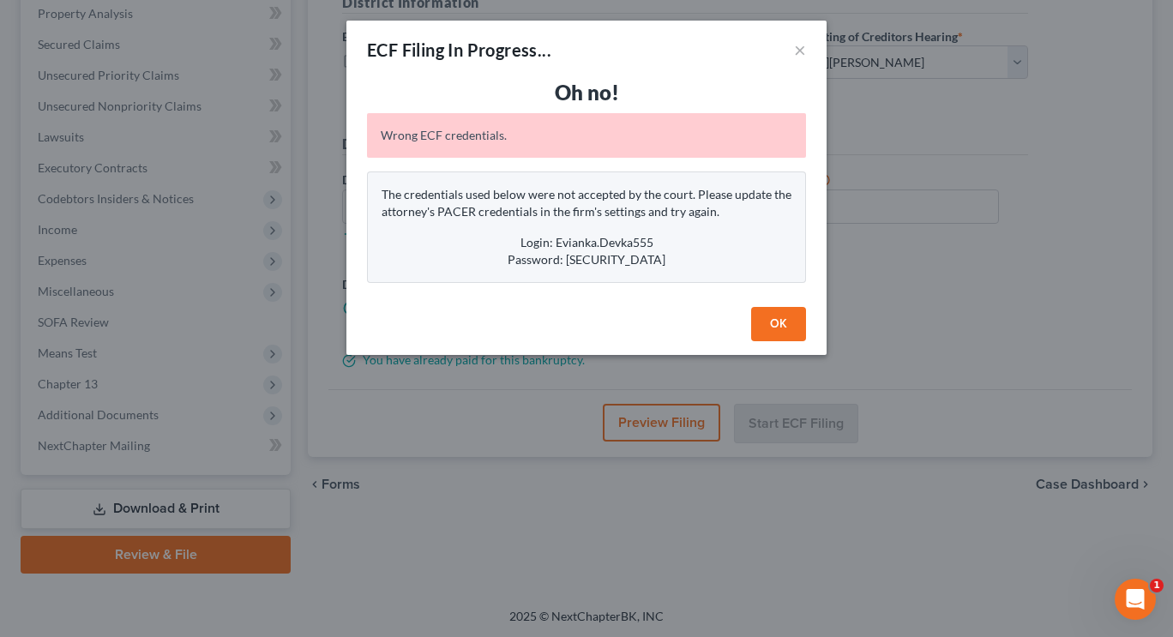
click at [772, 333] on button "OK" at bounding box center [778, 324] width 55 height 34
